Goal: Task Accomplishment & Management: Manage account settings

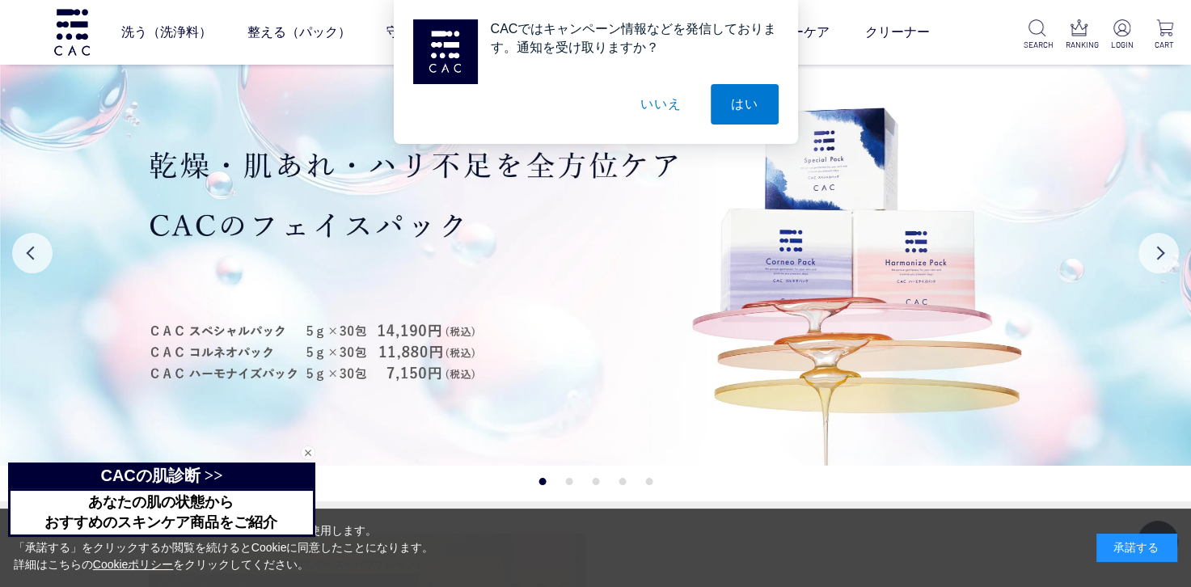
scroll to position [404, 0]
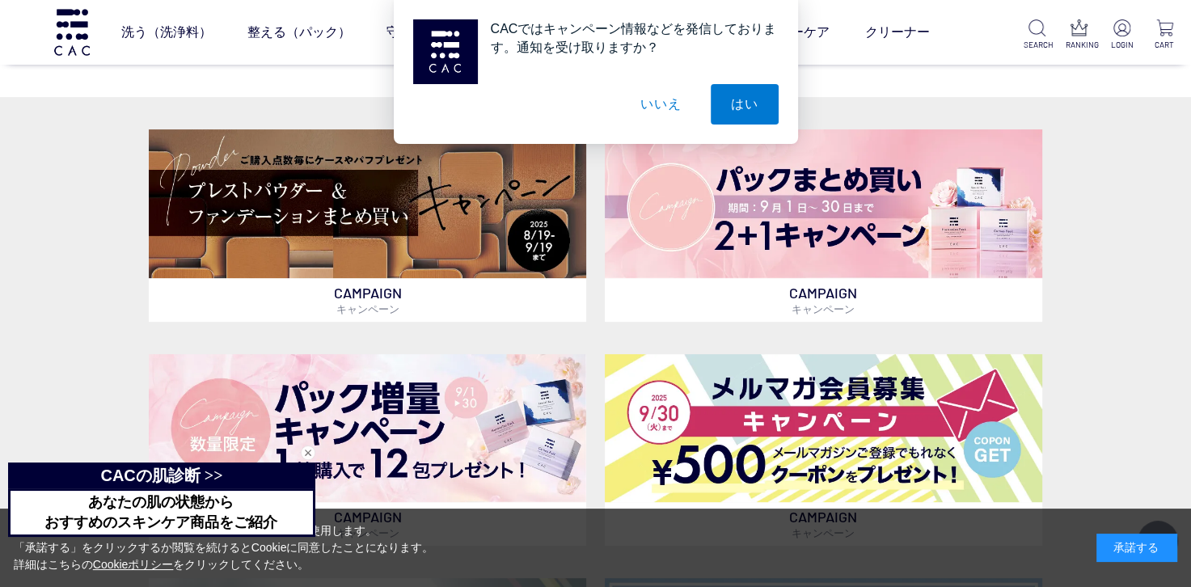
click at [672, 102] on button "いいえ" at bounding box center [660, 104] width 81 height 40
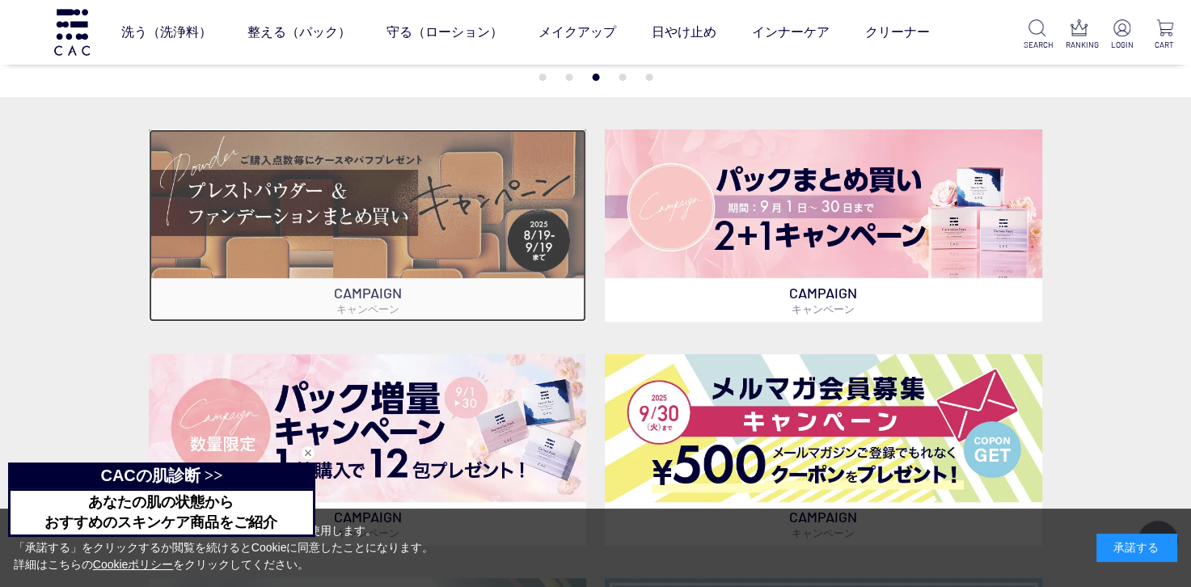
click at [476, 204] on img at bounding box center [367, 203] width 437 height 149
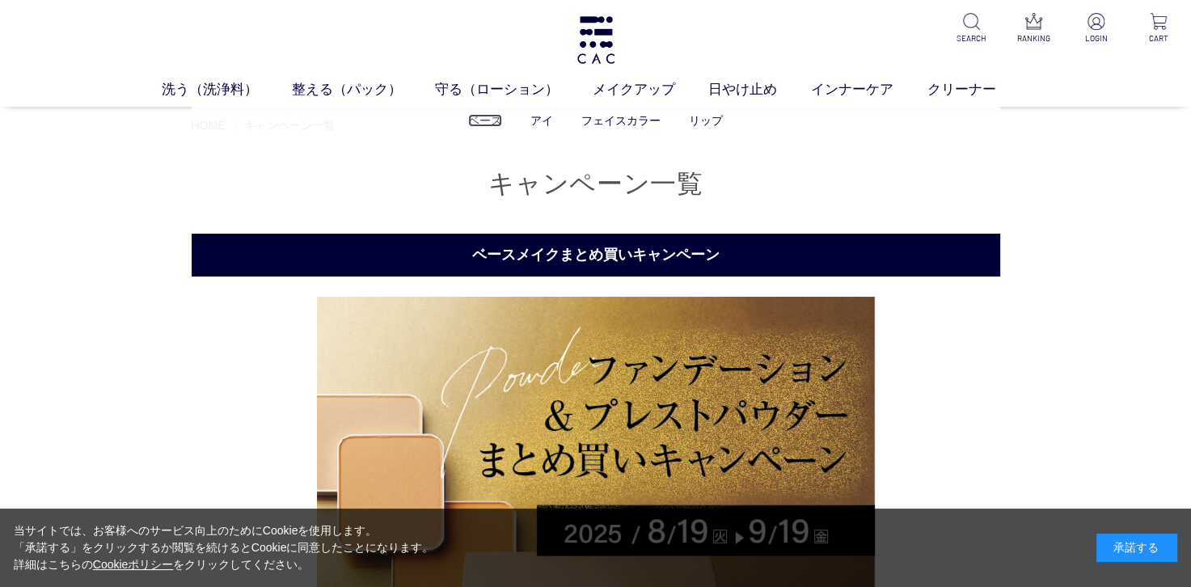
click at [498, 127] on link "ベース" at bounding box center [485, 120] width 34 height 13
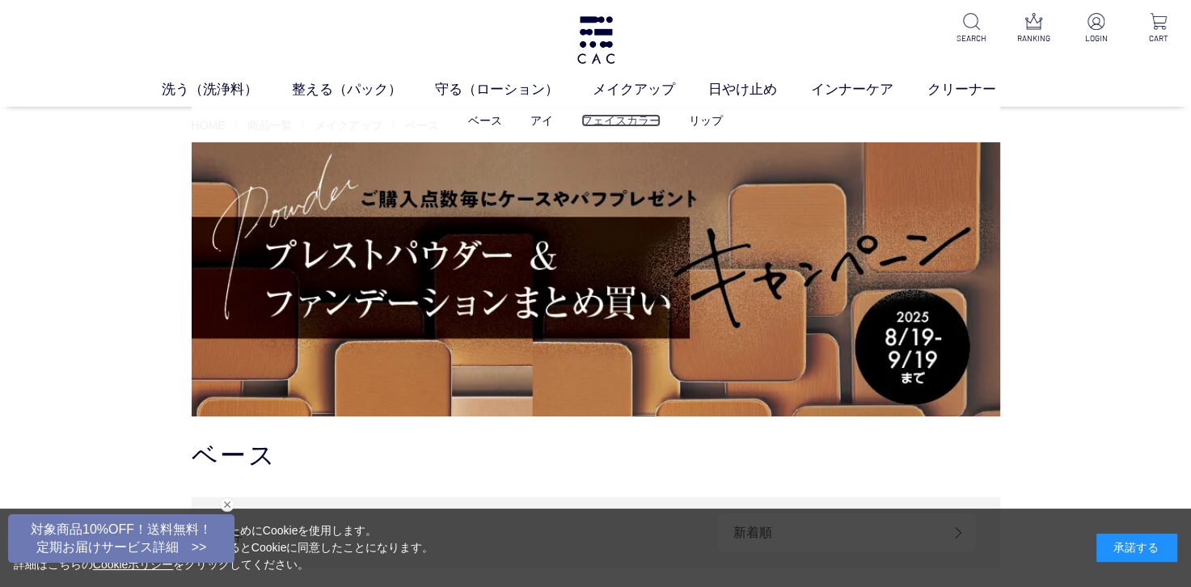
click at [624, 120] on link "フェイスカラー" at bounding box center [620, 120] width 79 height 13
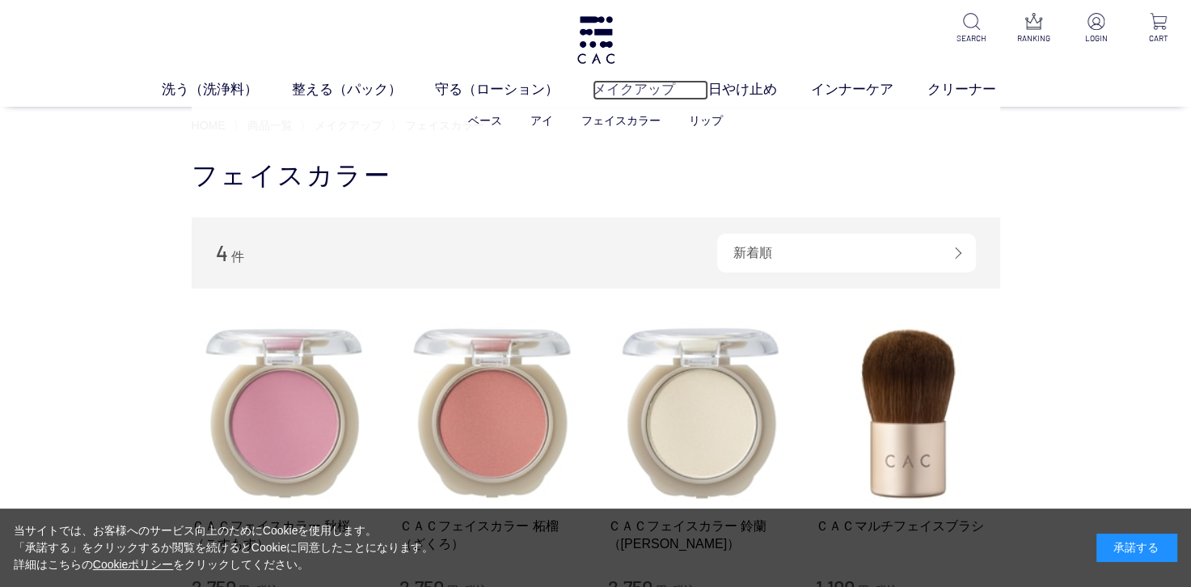
click at [650, 99] on link "メイクアップ" at bounding box center [651, 90] width 116 height 20
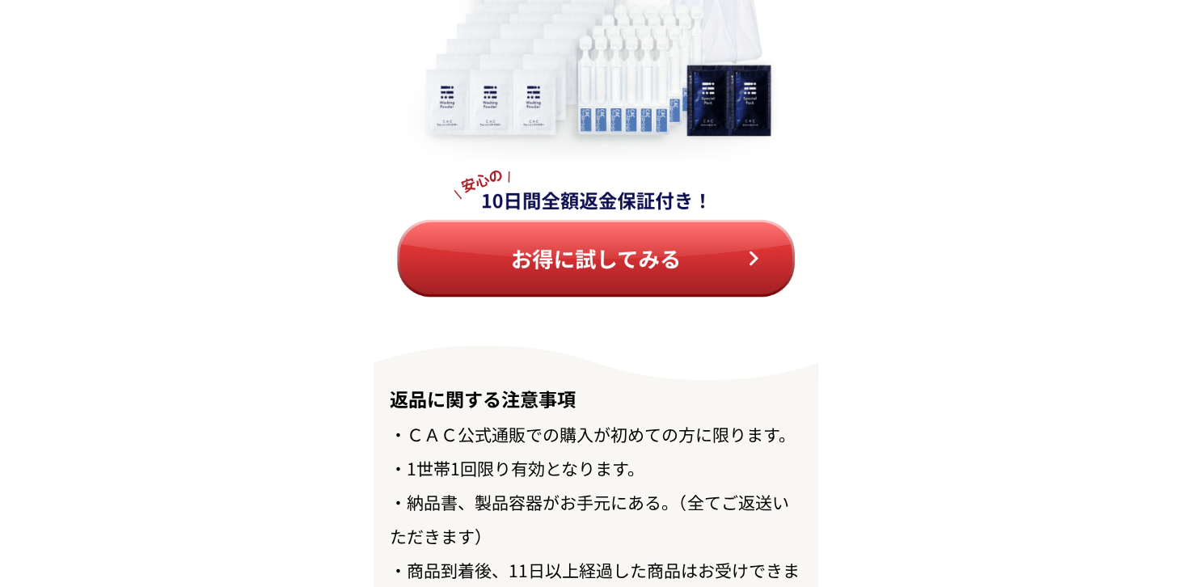
scroll to position [17988, 0]
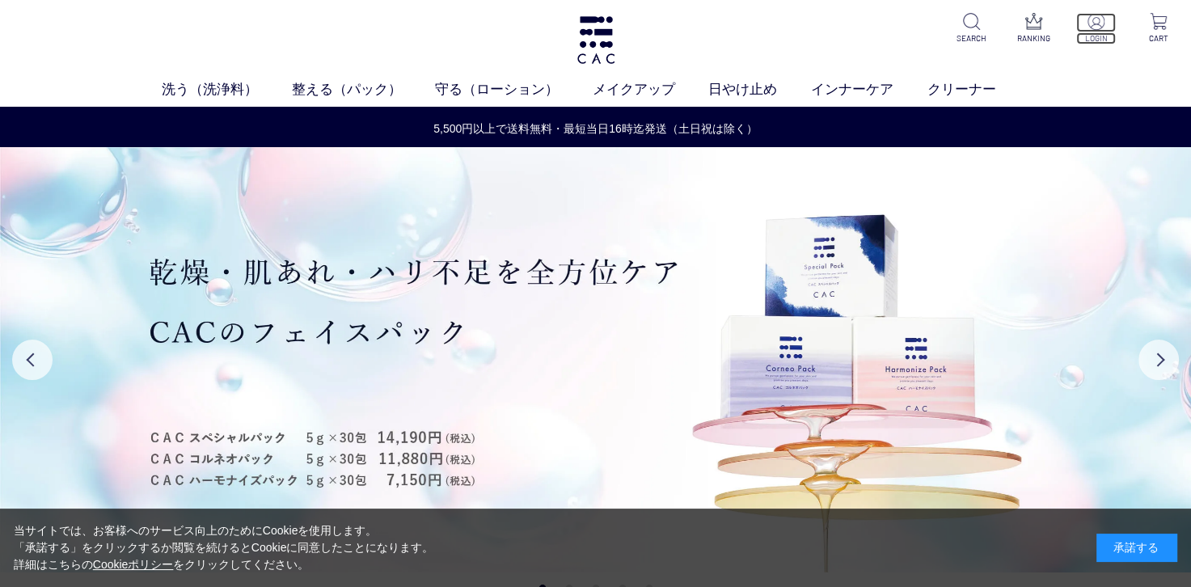
click at [1101, 27] on img at bounding box center [1096, 21] width 17 height 17
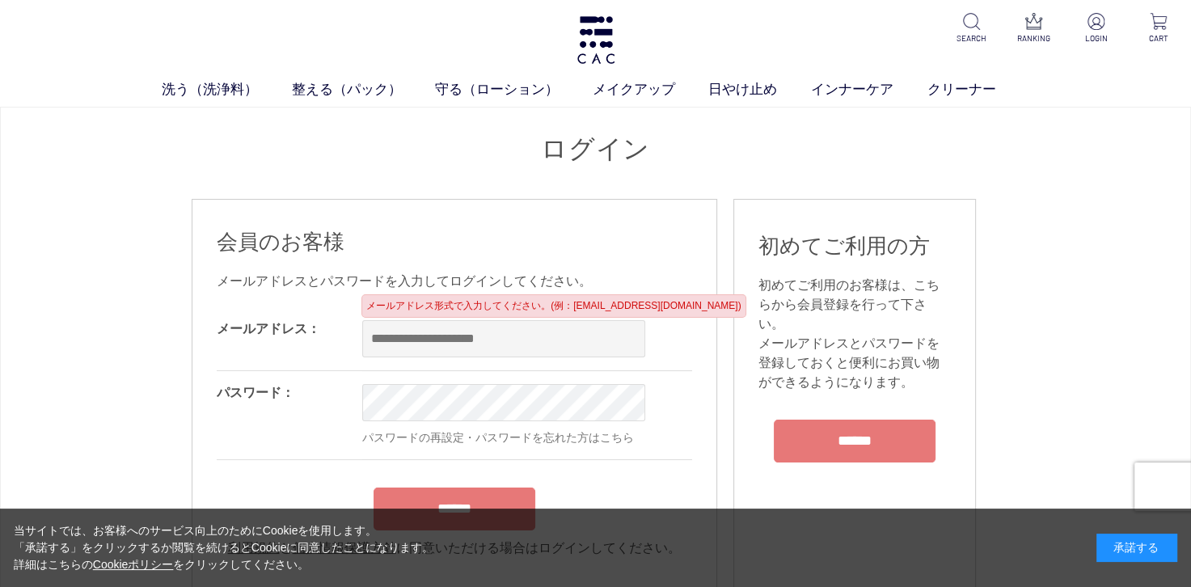
click at [497, 290] on div "メールアドレスとパスワードを入力してログインしてください。" at bounding box center [455, 281] width 476 height 19
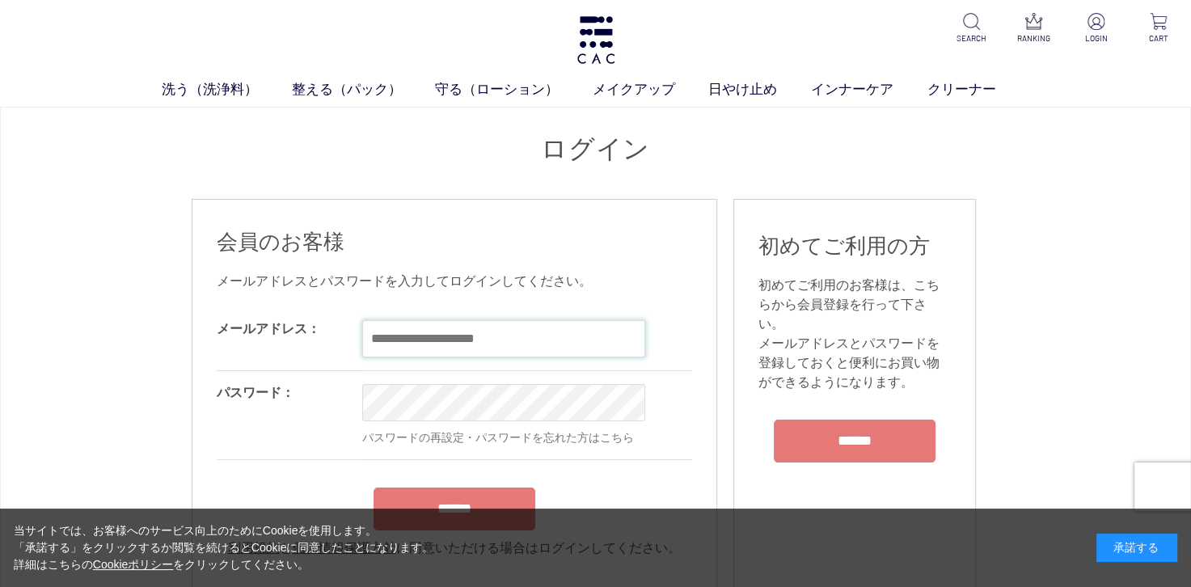
click at [409, 338] on input "email" at bounding box center [503, 338] width 283 height 37
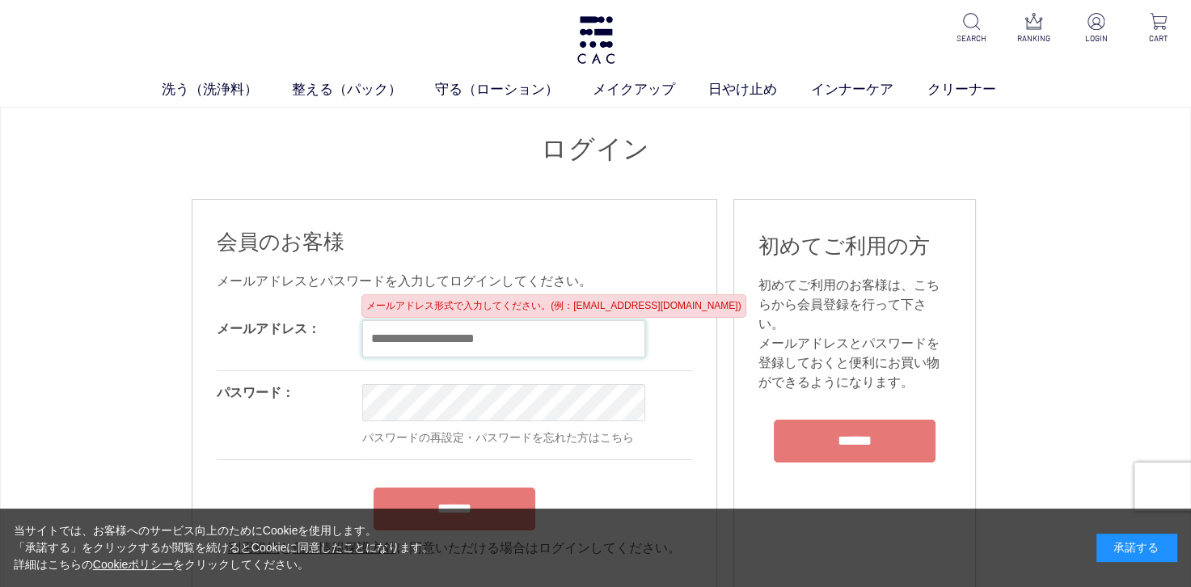
type input "**********"
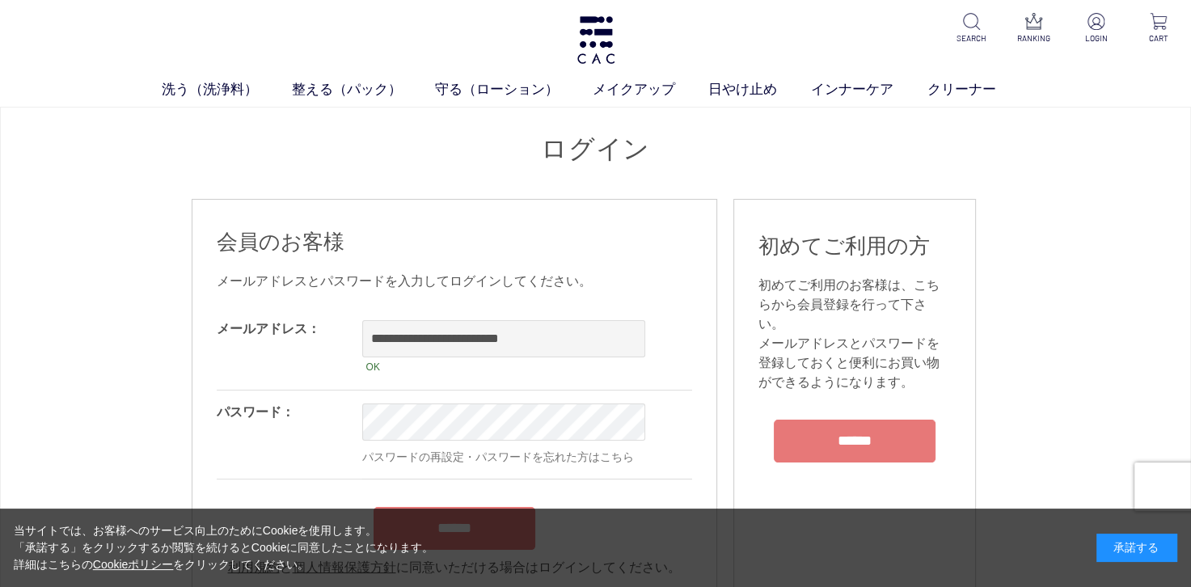
click at [655, 461] on div "OK パスワードの再設定・パスワードを忘れた方はこちら" at bounding box center [572, 435] width 421 height 88
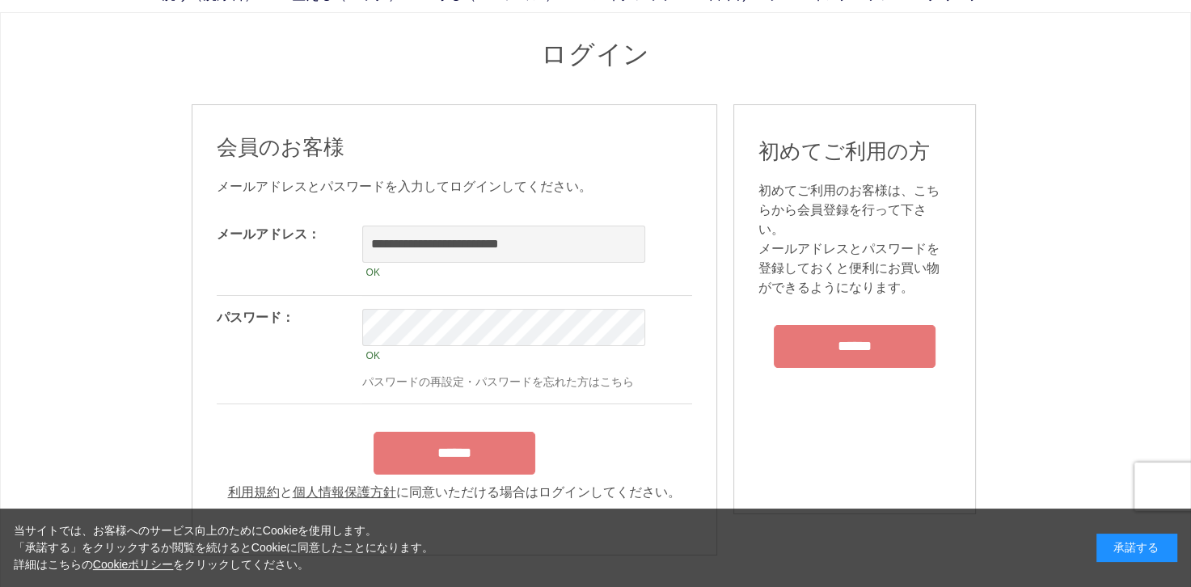
scroll to position [101, 0]
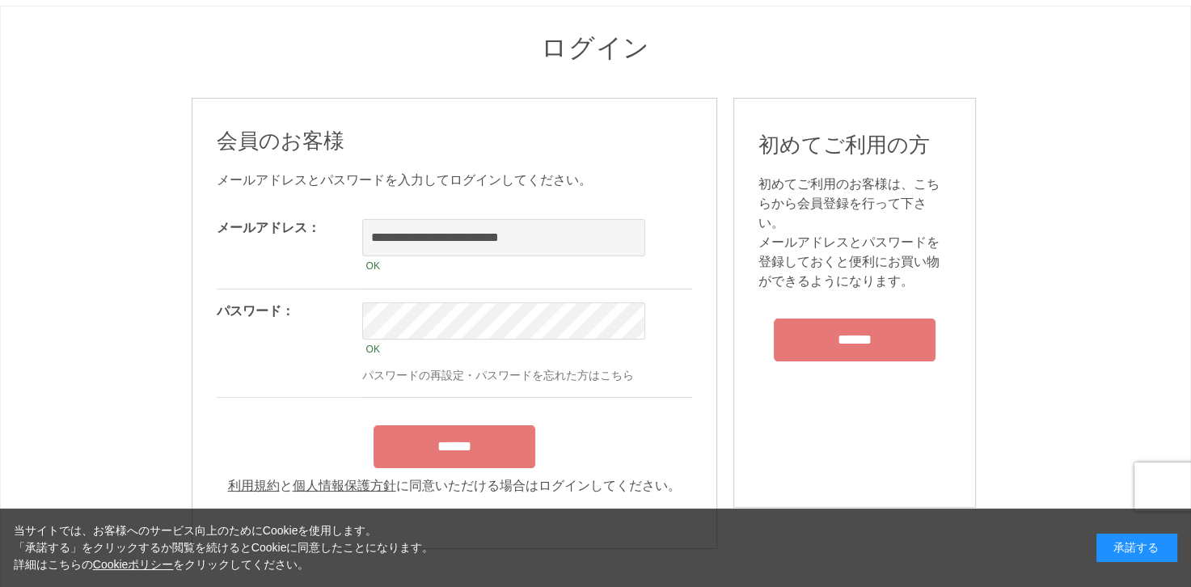
click at [437, 454] on input "******" at bounding box center [455, 446] width 162 height 43
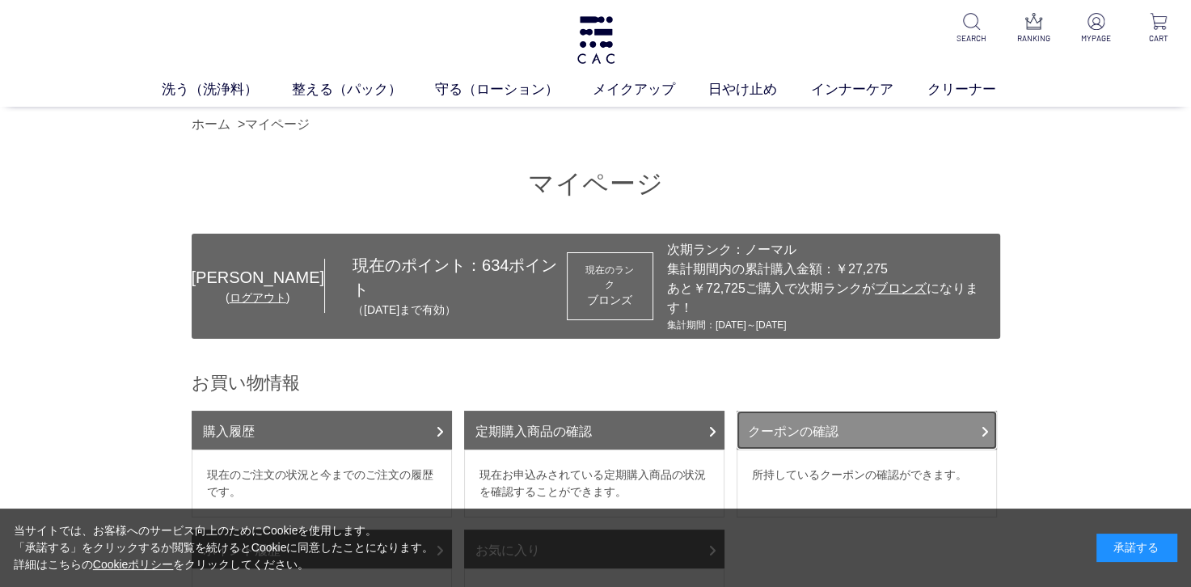
click at [859, 411] on link "クーポンの確認" at bounding box center [867, 430] width 260 height 39
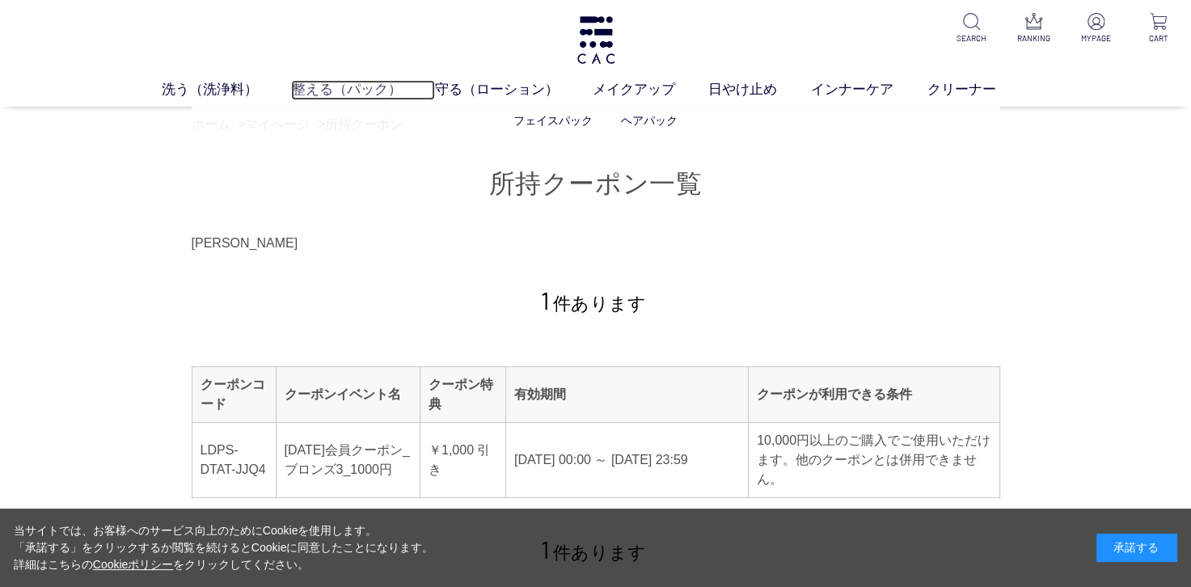
click at [349, 91] on link "整える（パック）" at bounding box center [363, 90] width 144 height 20
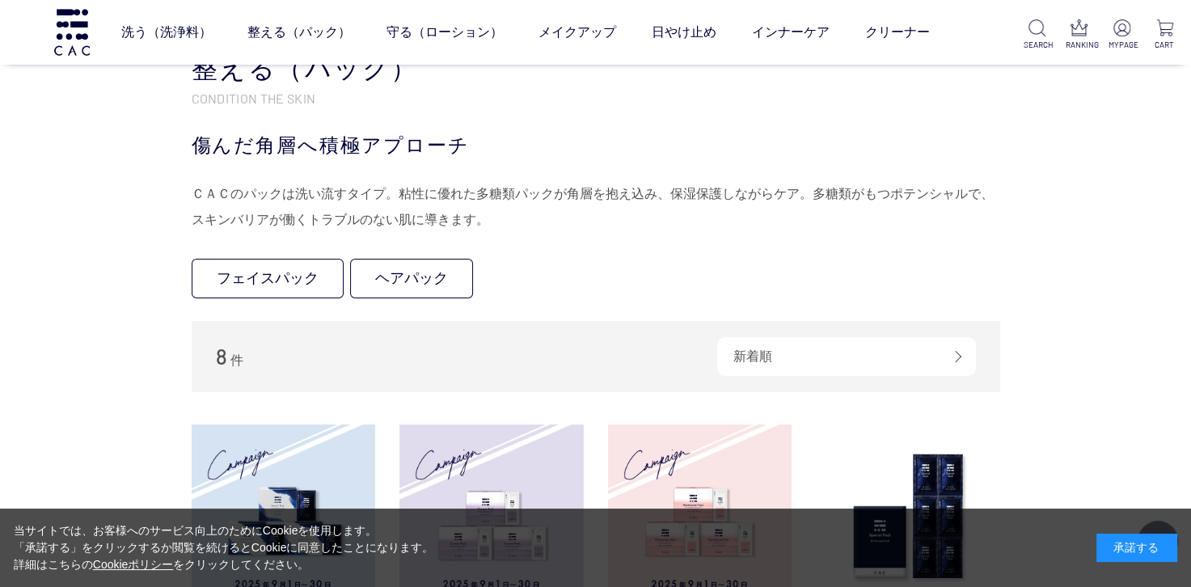
scroll to position [404, 0]
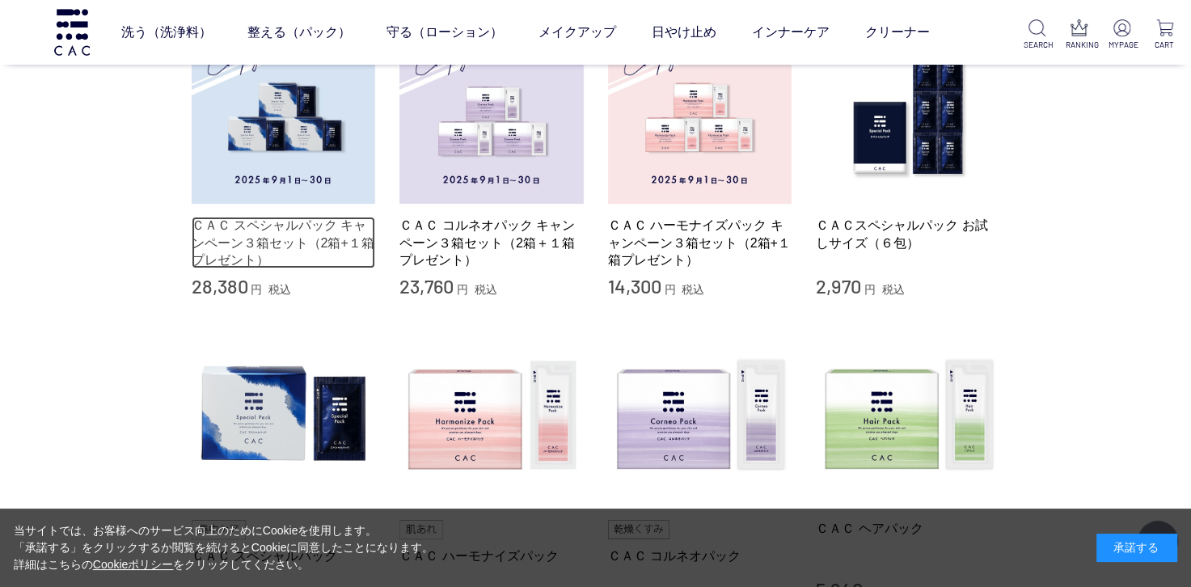
click at [292, 227] on link "ＣＡＣ スペシャルパック キャンペーン３箱セット（2箱+１箱プレゼント）" at bounding box center [284, 243] width 184 height 52
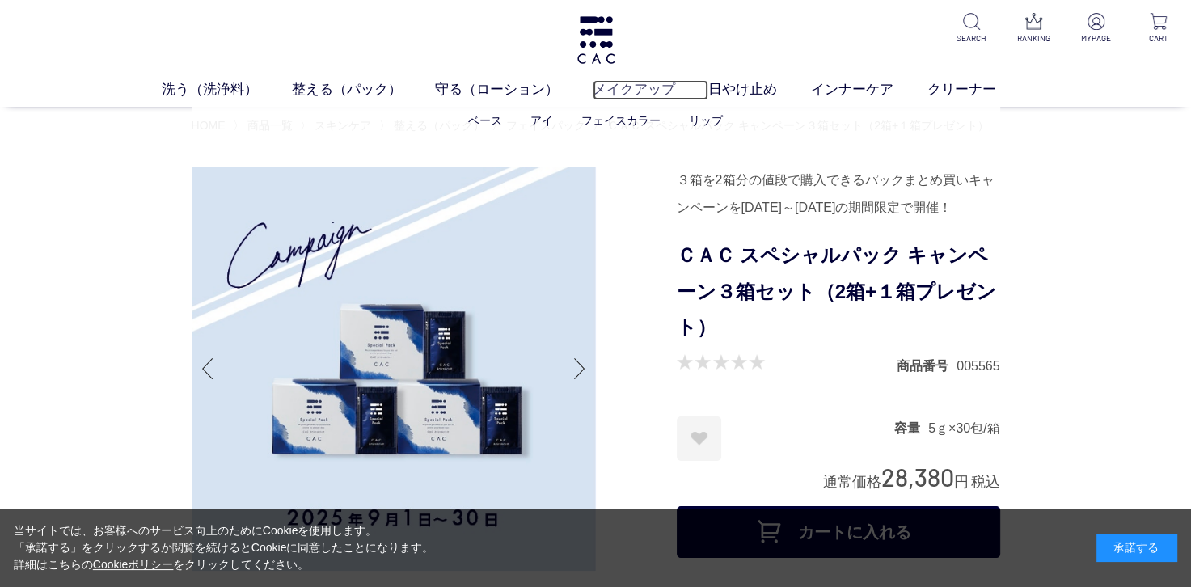
click at [619, 97] on link "メイクアップ" at bounding box center [651, 90] width 116 height 20
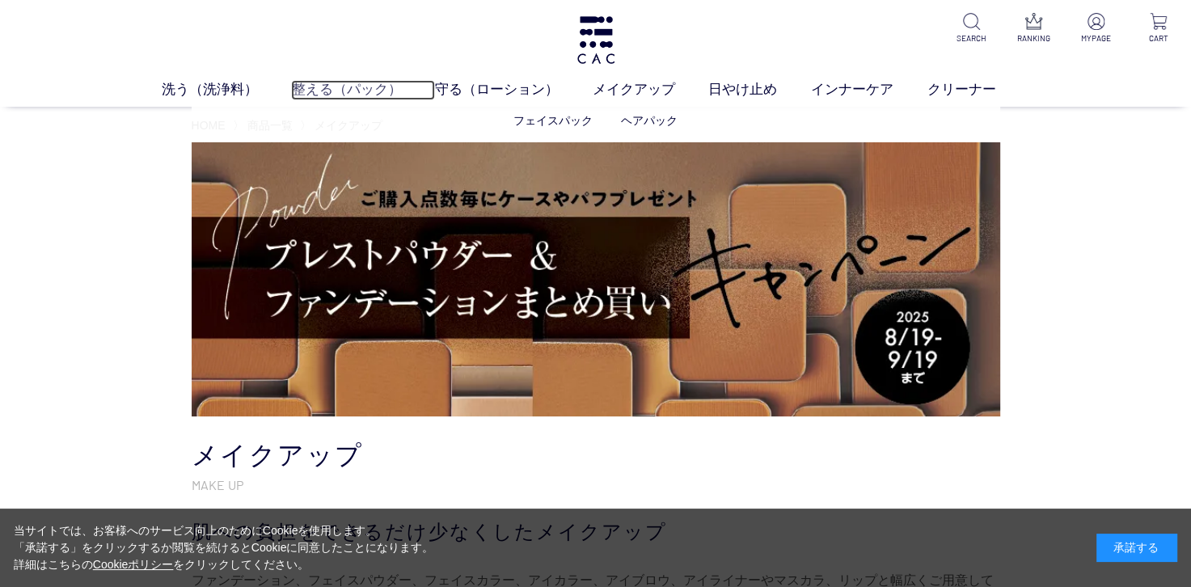
click at [332, 80] on link "整える（パック）" at bounding box center [363, 90] width 144 height 20
